Goal: Task Accomplishment & Management: Manage account settings

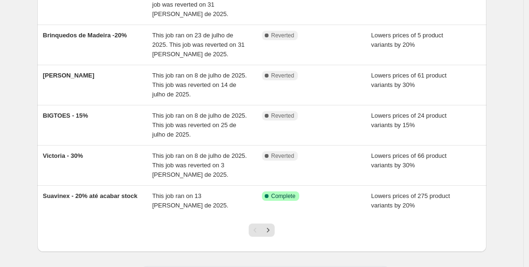
scroll to position [293, 0]
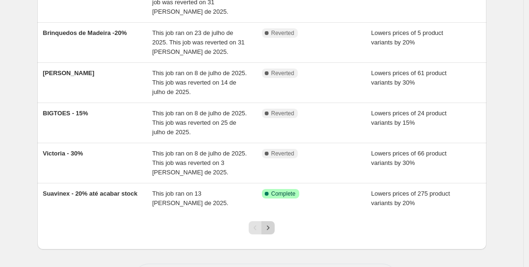
click at [273, 223] on icon "Next" at bounding box center [267, 227] width 9 height 9
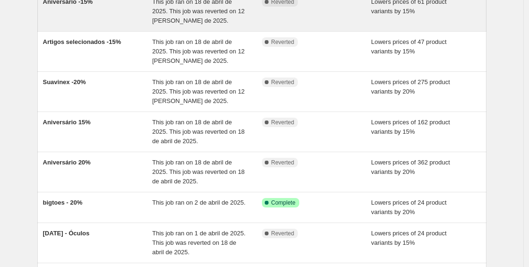
scroll to position [305, 0]
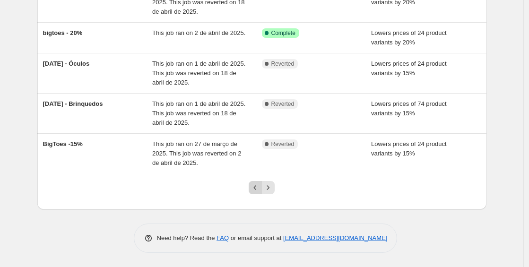
click at [257, 188] on icon "Previous" at bounding box center [254, 187] width 9 height 9
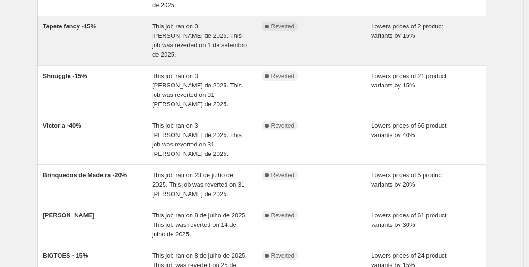
scroll to position [295, 0]
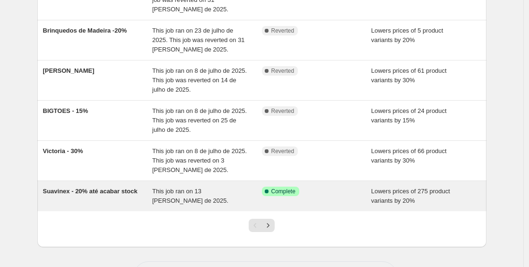
click at [169, 187] on div "This job ran on 13 [PERSON_NAME] de 2025." at bounding box center [207, 196] width 110 height 19
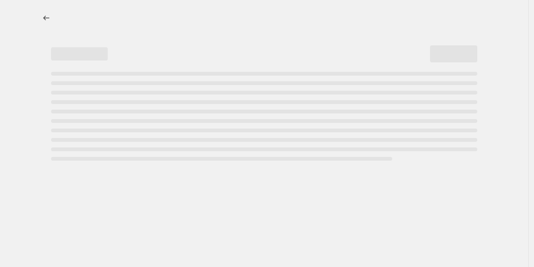
select select "percentage"
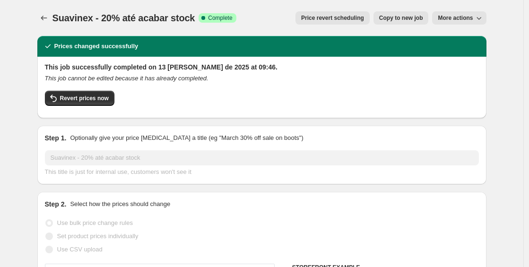
select select "vendor"
click at [112, 98] on button "Revert prices now" at bounding box center [79, 98] width 69 height 15
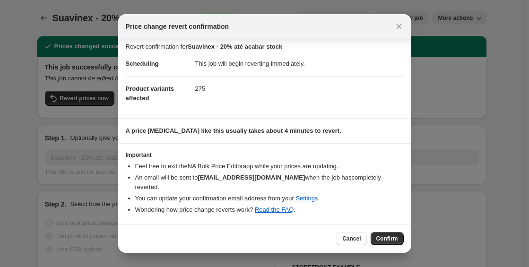
scroll to position [5, 0]
click at [389, 239] on span "Confirm" at bounding box center [387, 239] width 22 height 8
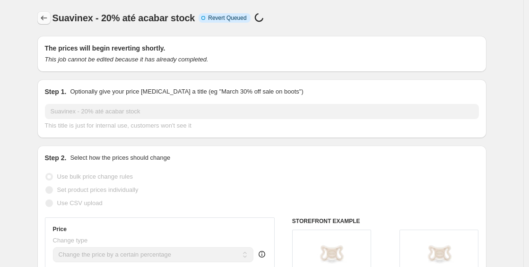
click at [49, 21] on icon "Price change jobs" at bounding box center [43, 17] width 9 height 9
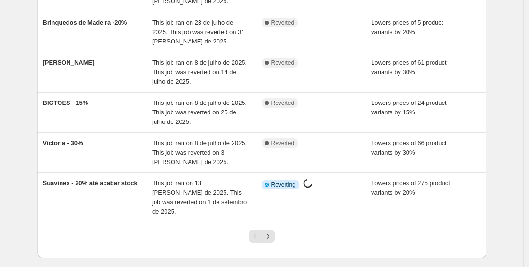
scroll to position [305, 0]
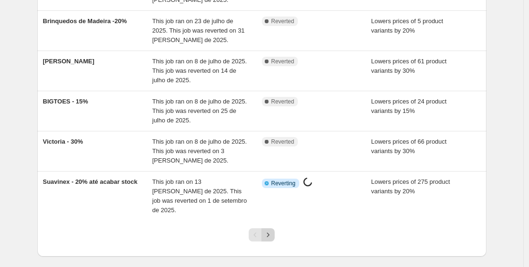
click at [274, 228] on button "Next" at bounding box center [267, 234] width 13 height 13
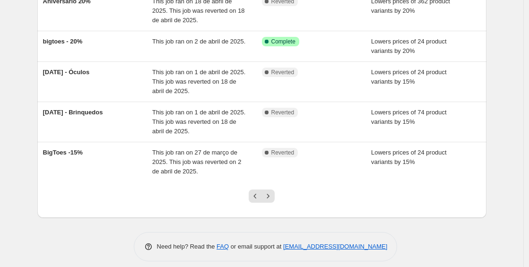
scroll to position [297, 0]
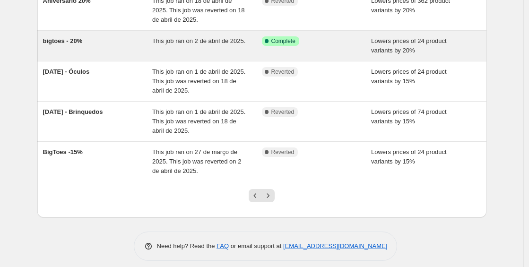
click at [329, 49] on div "Success Complete Complete" at bounding box center [317, 45] width 110 height 19
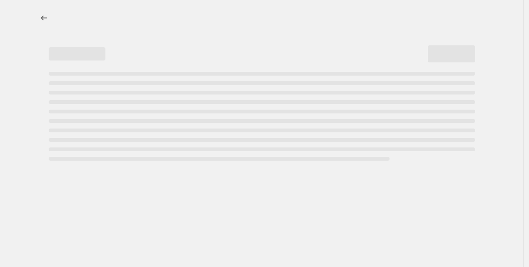
select select "percentage"
select select "vendor"
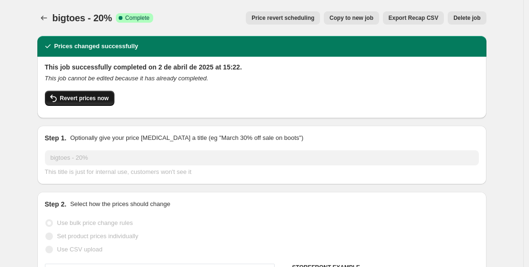
click at [83, 98] on span "Revert prices now" at bounding box center [84, 98] width 49 height 8
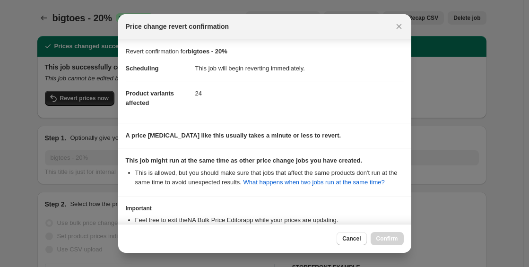
scroll to position [102, 0]
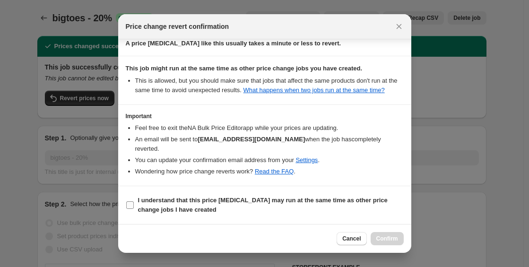
click at [247, 199] on b "I understand that this price [MEDICAL_DATA] may run at the same time as other p…" at bounding box center [262, 204] width 249 height 17
click at [134, 201] on input "I understand that this price [MEDICAL_DATA] may run at the same time as other p…" at bounding box center [130, 205] width 8 height 8
checkbox input "true"
click at [387, 240] on span "Confirm" at bounding box center [387, 239] width 22 height 8
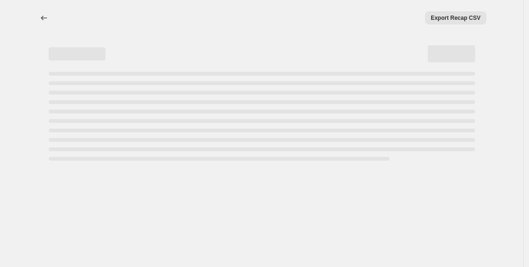
scroll to position [0, 0]
select select "percentage"
select select "vendor"
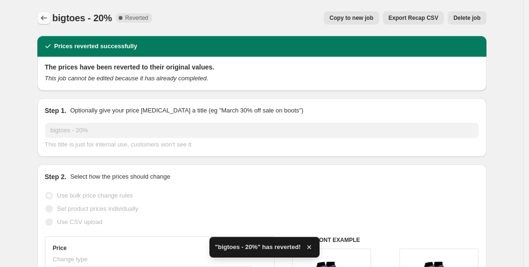
click at [49, 14] on icon "Price change jobs" at bounding box center [43, 17] width 9 height 9
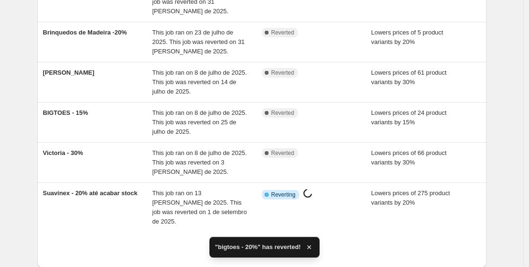
scroll to position [305, 0]
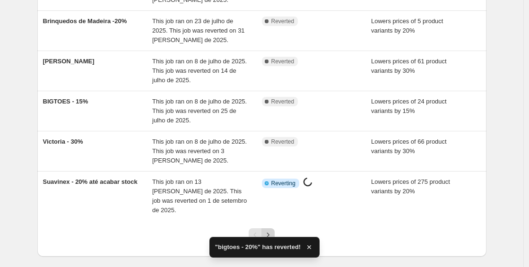
click at [268, 230] on icon "Next" at bounding box center [267, 234] width 9 height 9
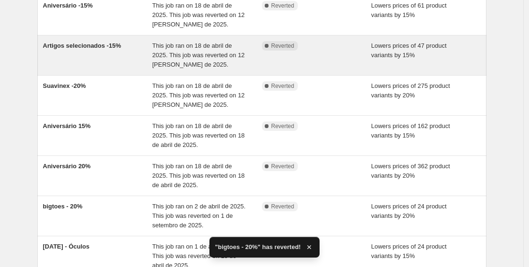
scroll to position [314, 0]
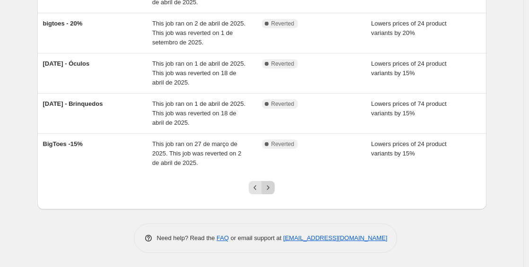
click at [273, 185] on icon "Next" at bounding box center [267, 187] width 9 height 9
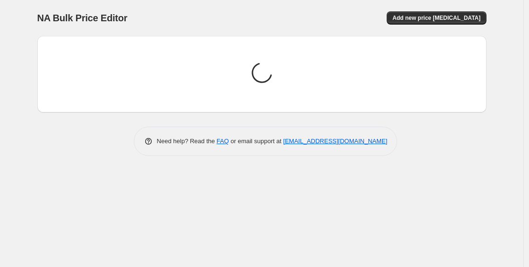
scroll to position [0, 0]
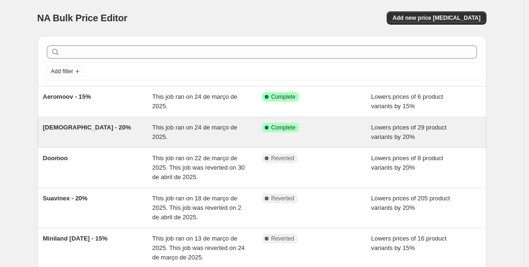
click at [284, 134] on div "Success Complete Complete" at bounding box center [317, 132] width 110 height 19
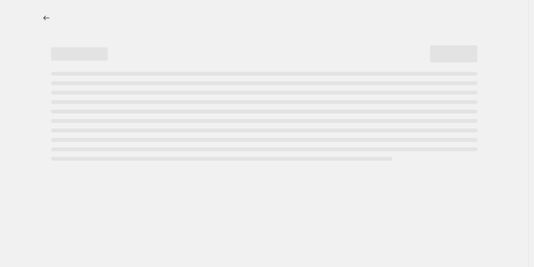
select select "percentage"
select select "vendor"
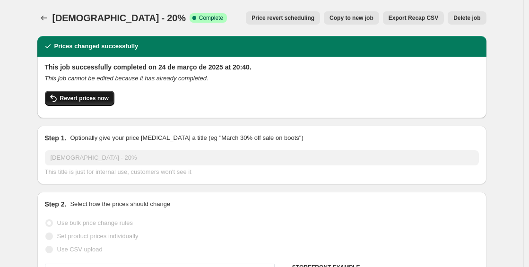
click at [95, 98] on span "Revert prices now" at bounding box center [84, 98] width 49 height 8
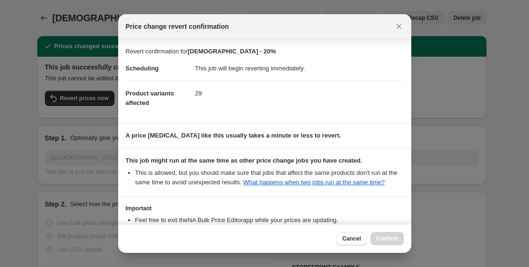
scroll to position [102, 0]
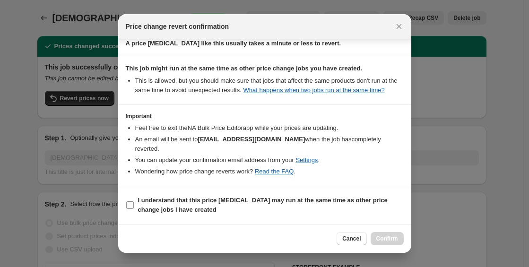
click at [222, 196] on span "I understand that this price [MEDICAL_DATA] may run at the same time as other p…" at bounding box center [270, 205] width 265 height 19
click at [134, 201] on input "I understand that this price [MEDICAL_DATA] may run at the same time as other p…" at bounding box center [130, 205] width 8 height 8
checkbox input "true"
click at [399, 230] on div "Cancel Confirm" at bounding box center [264, 238] width 293 height 29
click at [398, 234] on button "Confirm" at bounding box center [386, 238] width 33 height 13
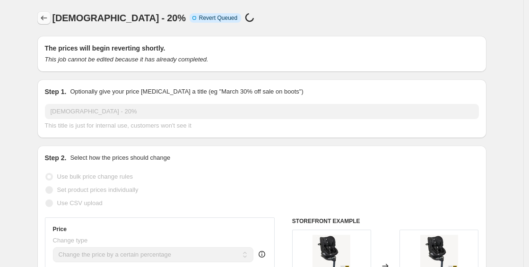
click at [43, 19] on icon "Price change jobs" at bounding box center [43, 17] width 9 height 9
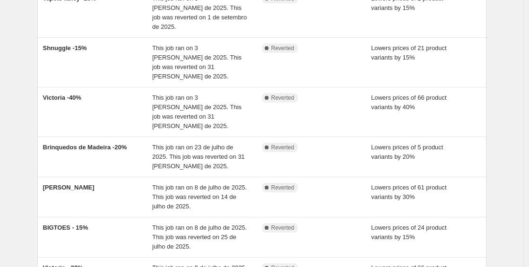
scroll to position [305, 0]
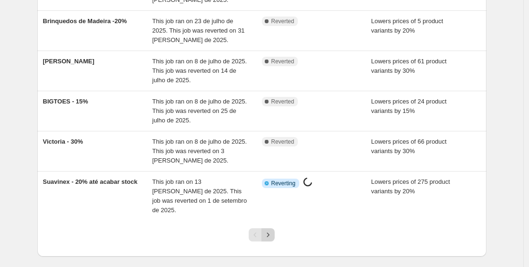
click at [267, 230] on icon "Next" at bounding box center [267, 234] width 9 height 9
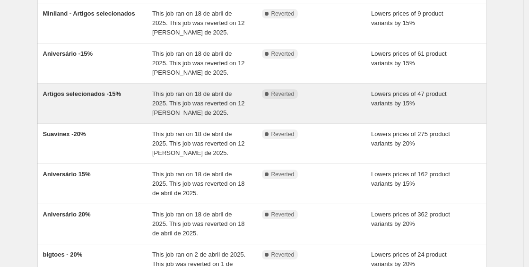
scroll to position [283, 0]
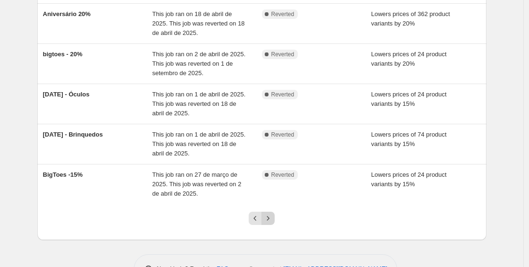
click at [269, 216] on icon "Next" at bounding box center [267, 217] width 9 height 9
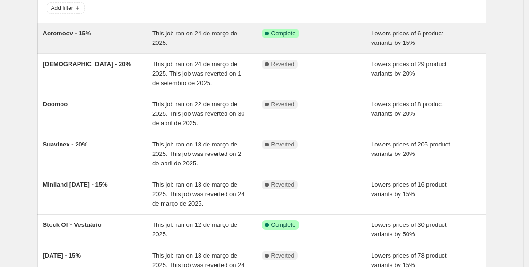
scroll to position [175, 0]
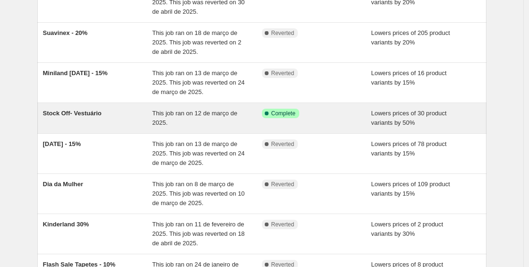
click at [236, 113] on span "This job ran on 12 de março de 2025." at bounding box center [194, 118] width 85 height 17
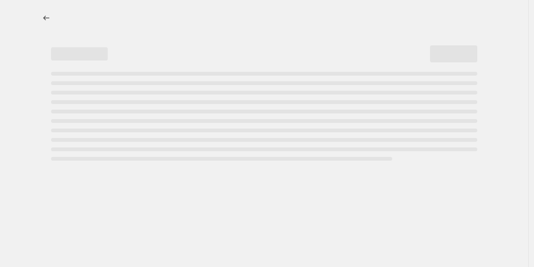
select select "percentage"
select select "collection"
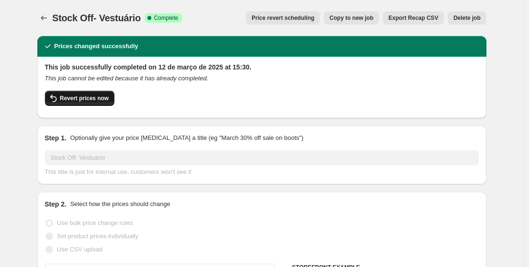
click at [106, 98] on span "Revert prices now" at bounding box center [84, 98] width 49 height 8
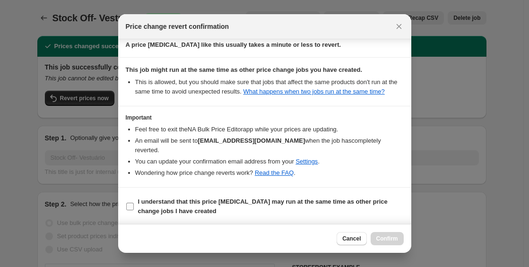
scroll to position [102, 0]
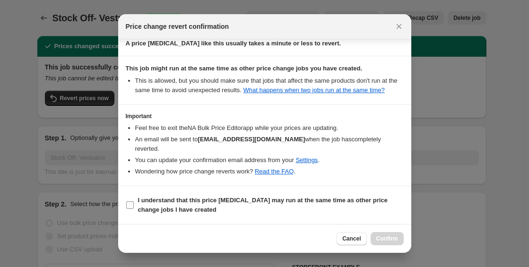
click at [211, 202] on b "I understand that this price [MEDICAL_DATA] may run at the same time as other p…" at bounding box center [262, 204] width 249 height 17
click at [134, 202] on input "I understand that this price [MEDICAL_DATA] may run at the same time as other p…" at bounding box center [130, 205] width 8 height 8
checkbox input "true"
click at [389, 233] on button "Confirm" at bounding box center [386, 238] width 33 height 13
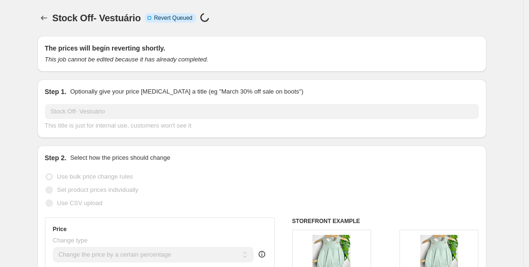
click at [52, 15] on div at bounding box center [44, 17] width 15 height 13
click at [49, 16] on icon "Price change jobs" at bounding box center [43, 17] width 9 height 9
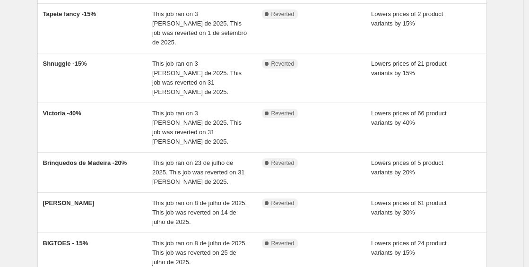
scroll to position [305, 0]
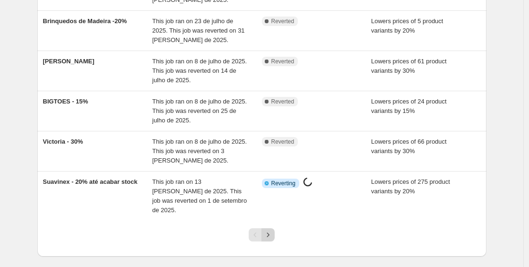
click at [273, 230] on icon "Next" at bounding box center [267, 234] width 9 height 9
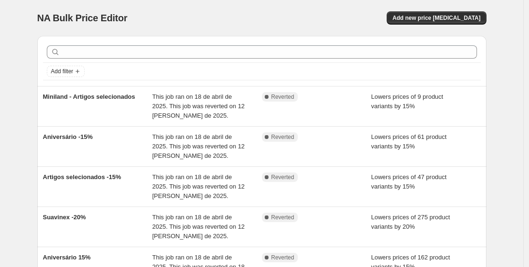
scroll to position [314, 0]
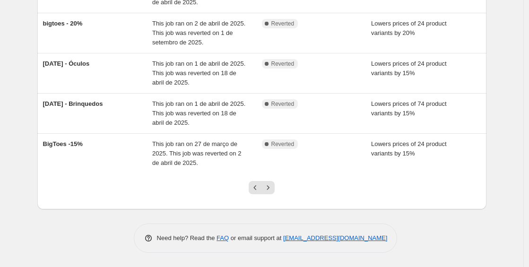
click at [273, 186] on icon "Next" at bounding box center [267, 187] width 9 height 9
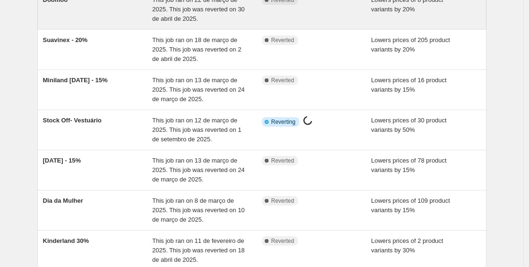
scroll to position [305, 0]
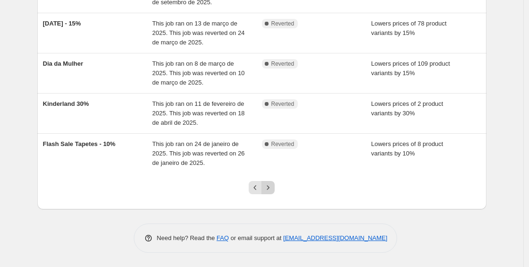
click at [274, 192] on button "Next" at bounding box center [267, 187] width 13 height 13
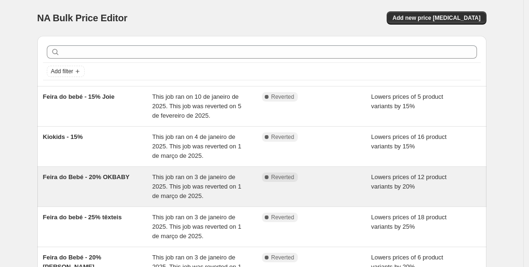
scroll to position [314, 0]
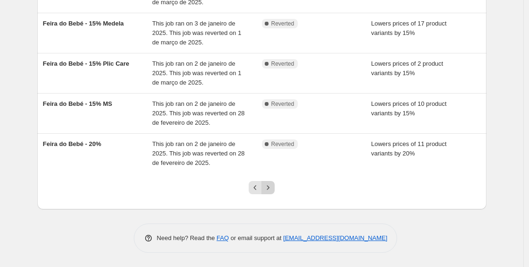
click at [269, 185] on icon "Next" at bounding box center [267, 187] width 9 height 9
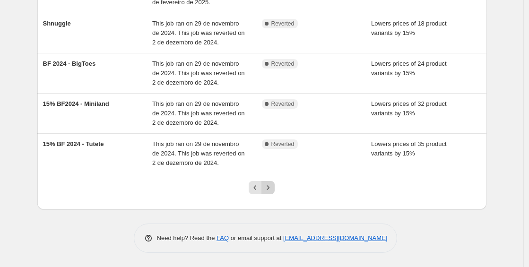
click at [270, 191] on icon "Next" at bounding box center [267, 187] width 9 height 9
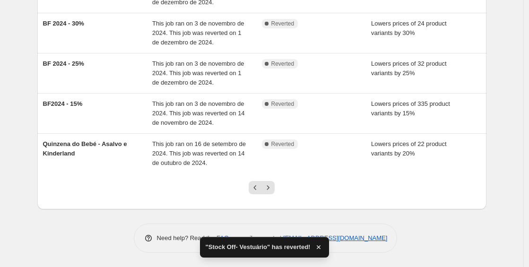
click at [270, 190] on icon "Next" at bounding box center [267, 187] width 9 height 9
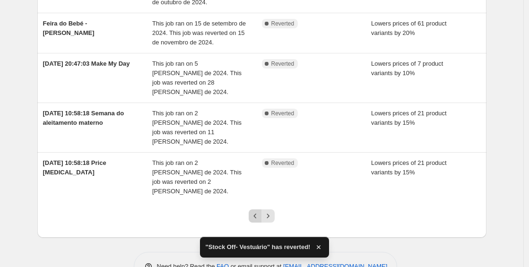
click at [260, 211] on icon "Previous" at bounding box center [254, 215] width 9 height 9
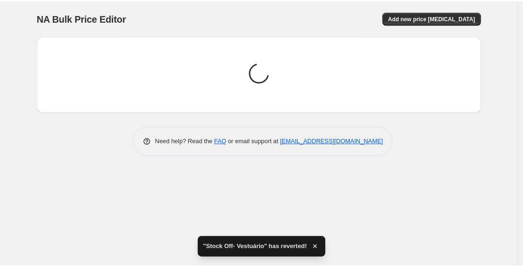
scroll to position [0, 0]
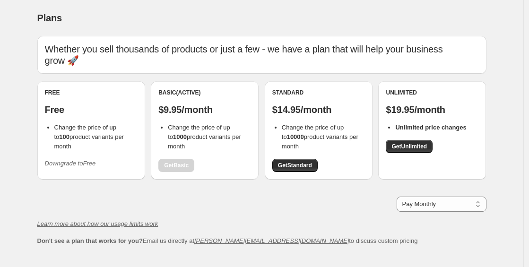
click at [68, 160] on icon "Downgrade to Free" at bounding box center [70, 163] width 51 height 7
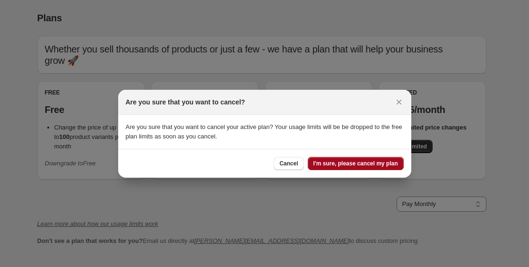
click at [339, 162] on span "I'm sure, please cancel my plan" at bounding box center [355, 164] width 85 height 8
